Goal: Task Accomplishment & Management: Manage account settings

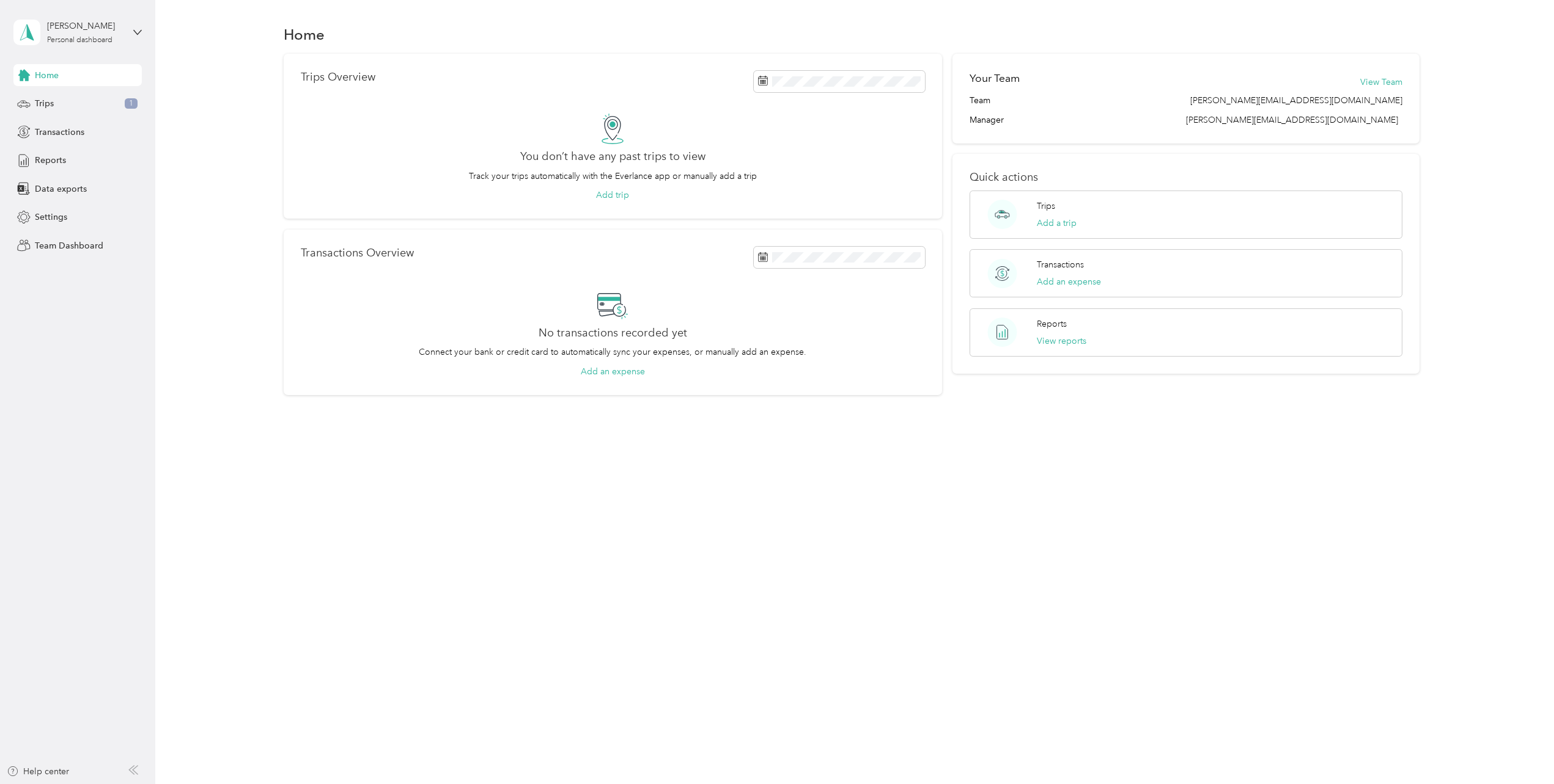
click at [87, 245] on span "Team Dashboard" at bounding box center [68, 246] width 68 height 13
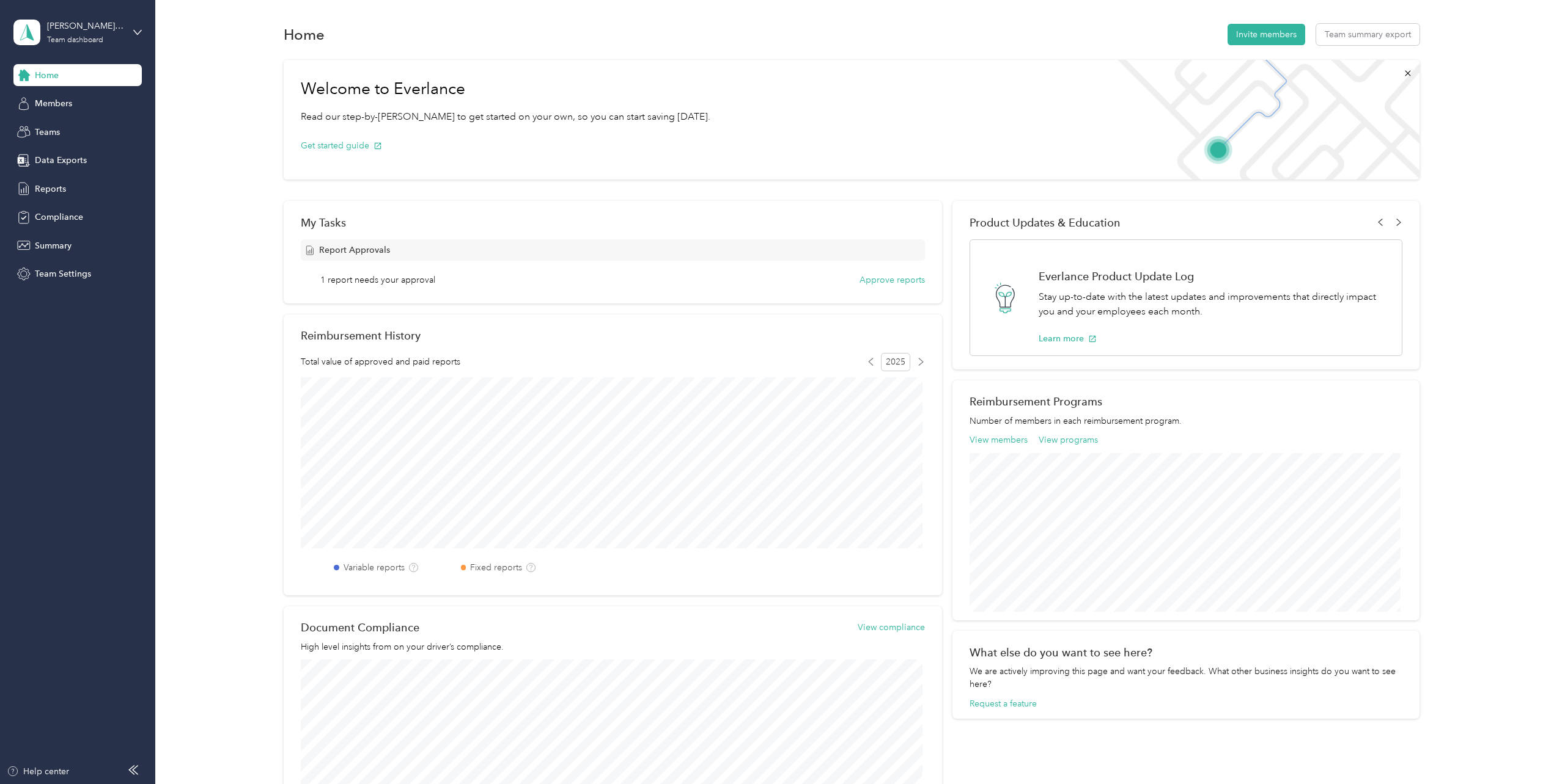
click at [551, 279] on button "Approve reports" at bounding box center [892, 280] width 66 height 13
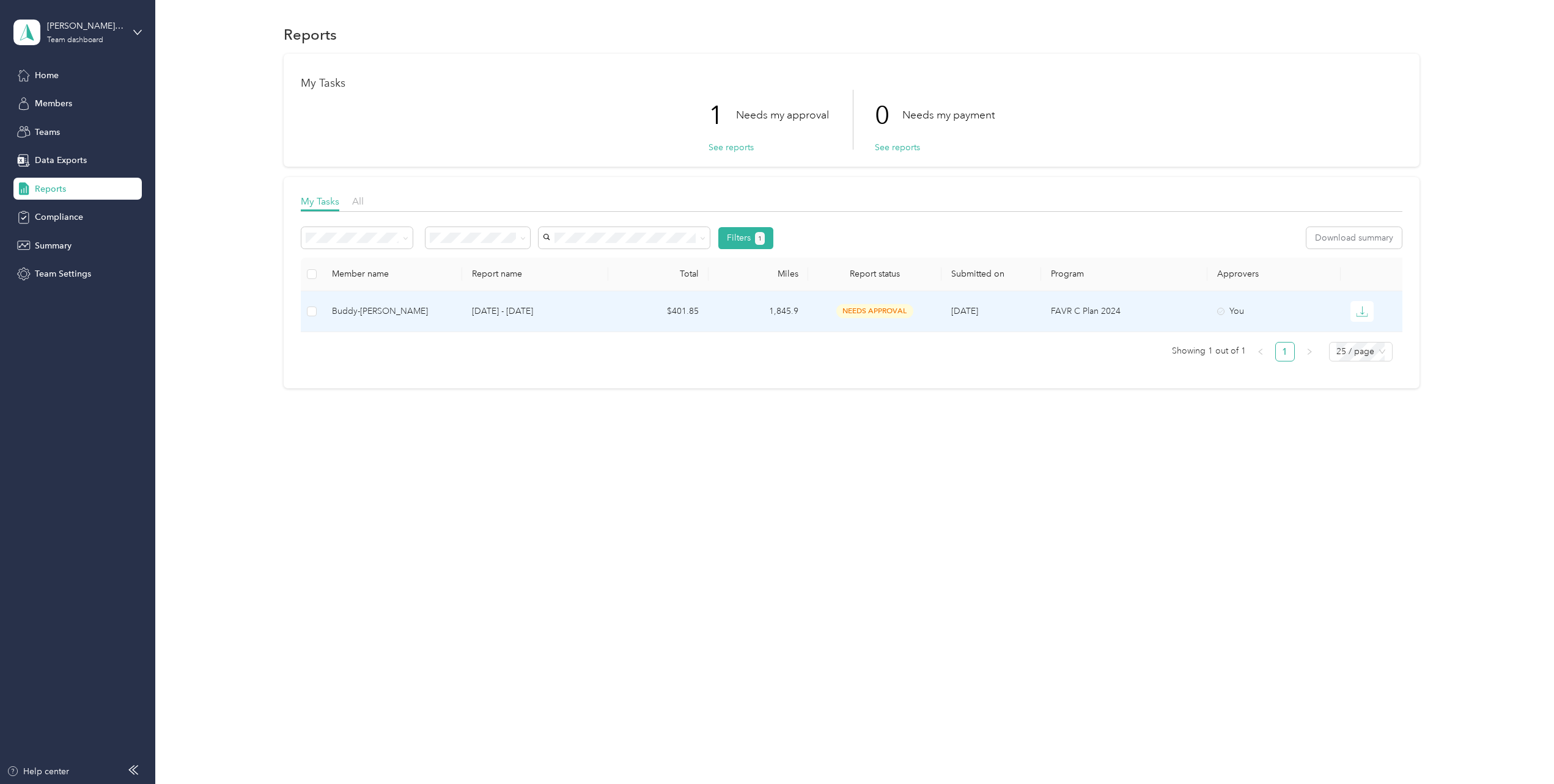
click at [551, 313] on icon "button" at bounding box center [1362, 310] width 4 height 8
click at [551, 310] on span "needs approval" at bounding box center [874, 311] width 77 height 14
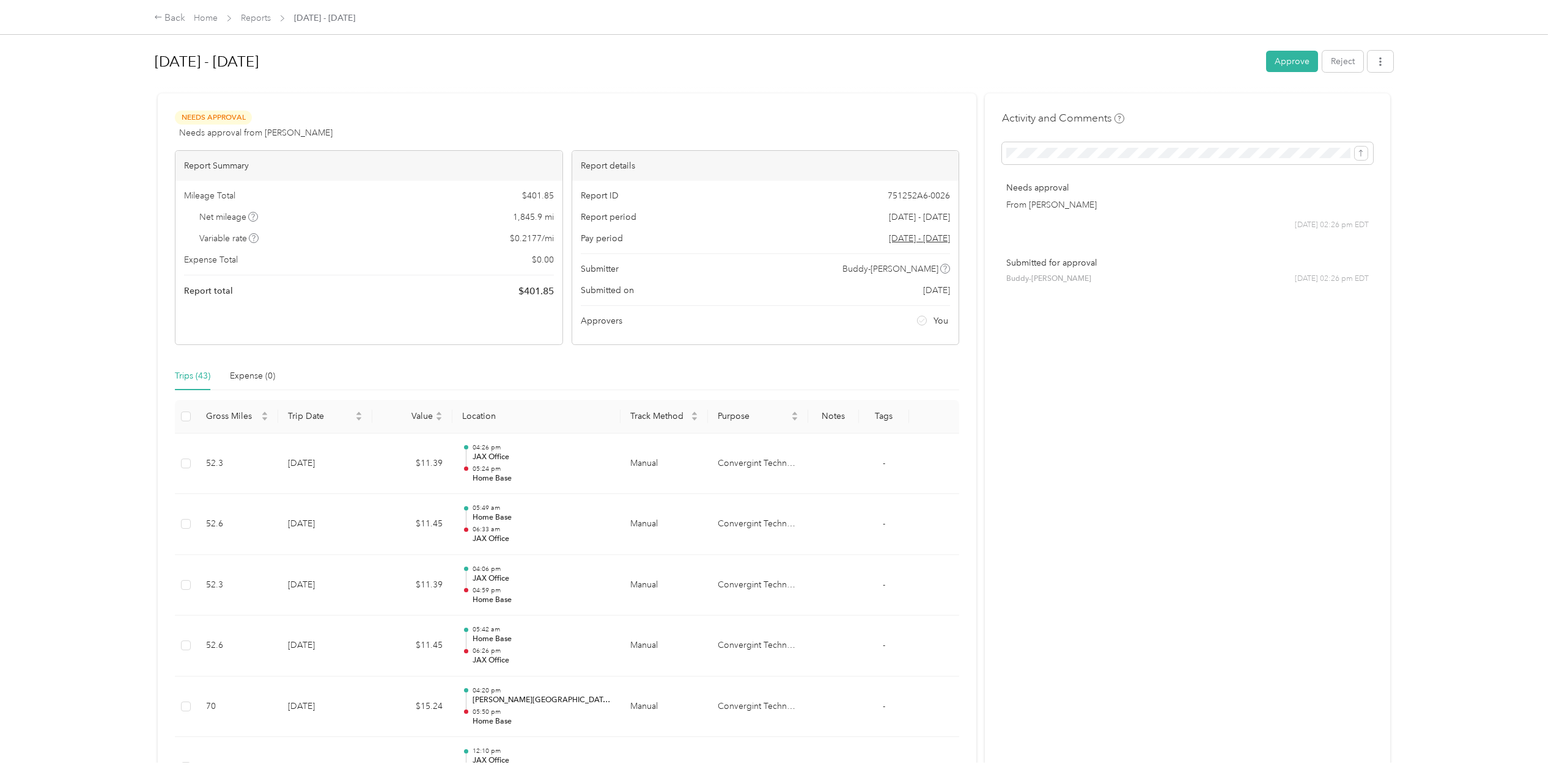
click at [551, 61] on button "Approve" at bounding box center [1292, 61] width 52 height 22
